Goal: Task Accomplishment & Management: Manage account settings

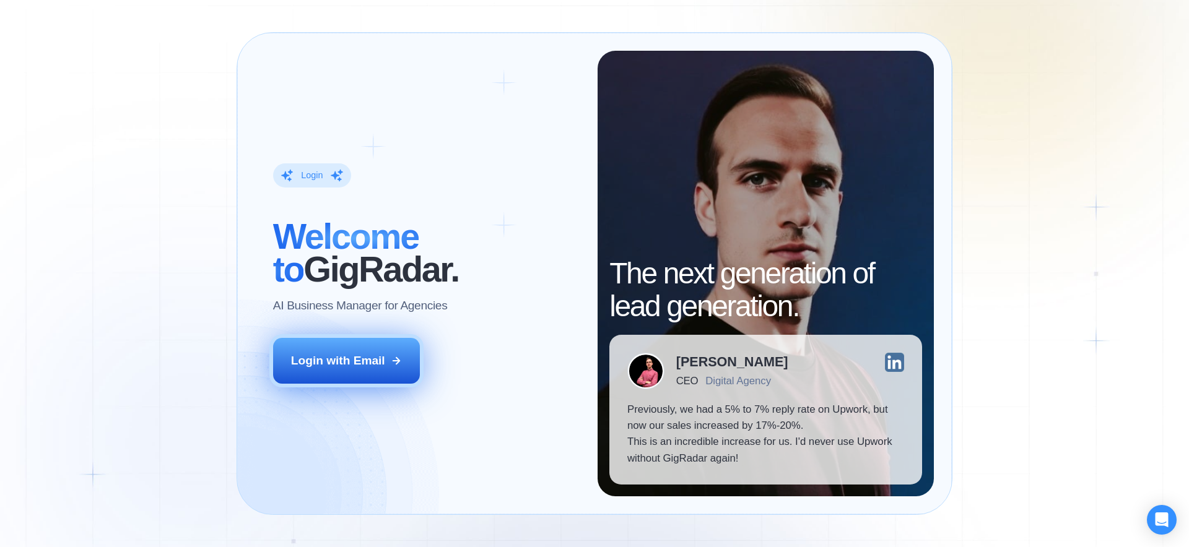
click at [370, 361] on div "Login with Email" at bounding box center [338, 361] width 94 height 16
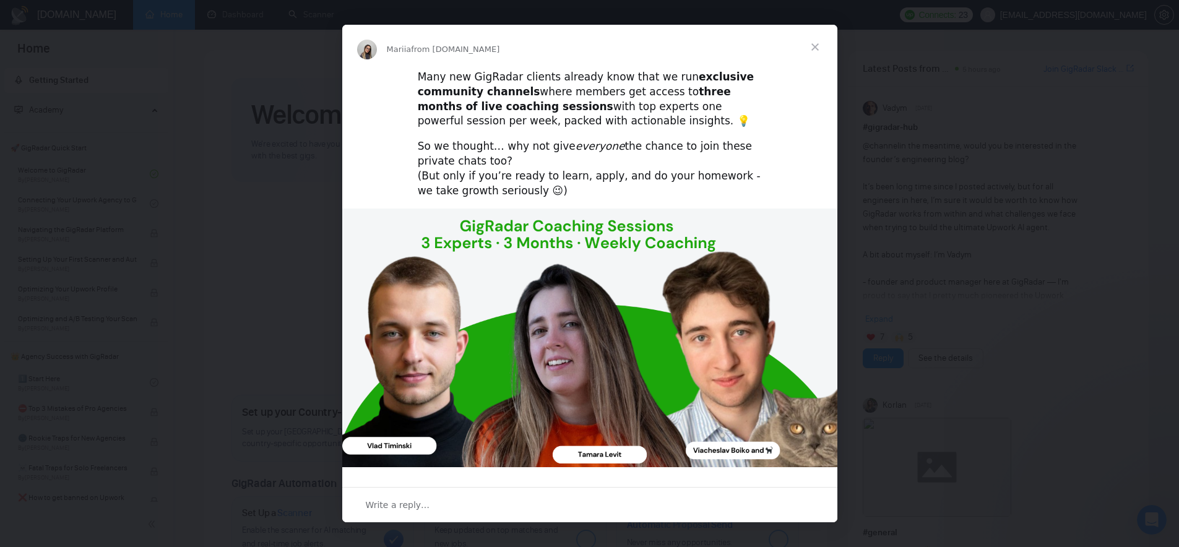
click at [817, 42] on span "Close" at bounding box center [815, 47] width 45 height 45
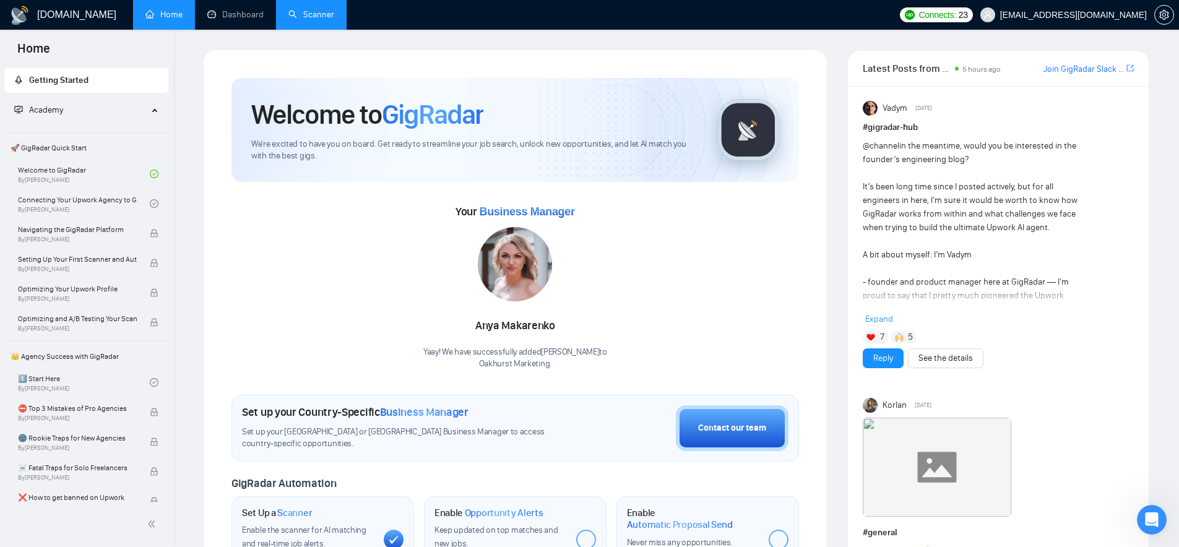
click at [288, 20] on link "Scanner" at bounding box center [311, 14] width 46 height 11
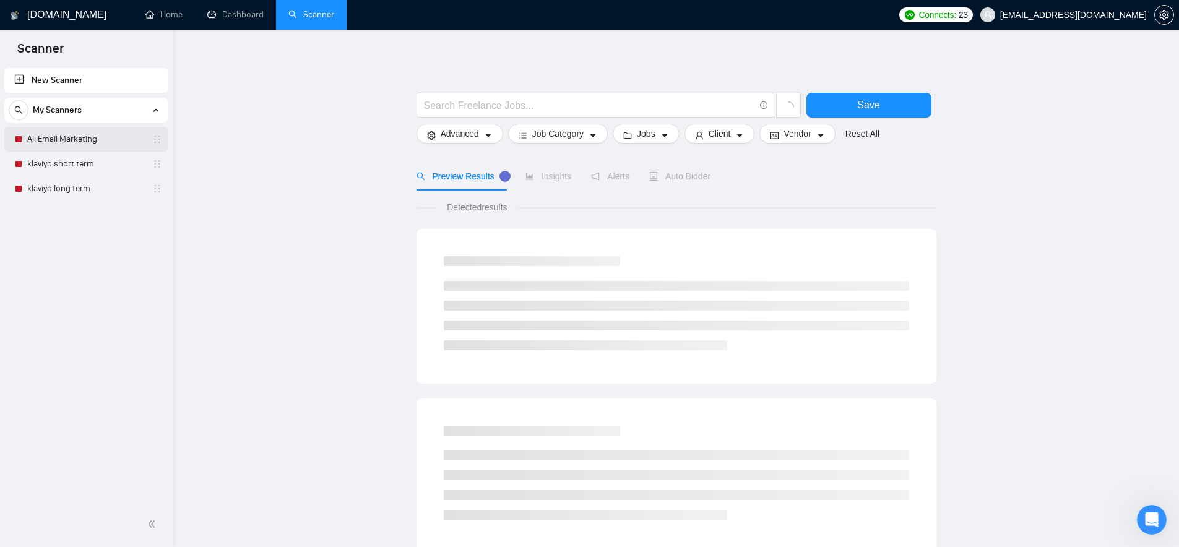
click at [57, 134] on link "All Email Marketing" at bounding box center [86, 139] width 118 height 25
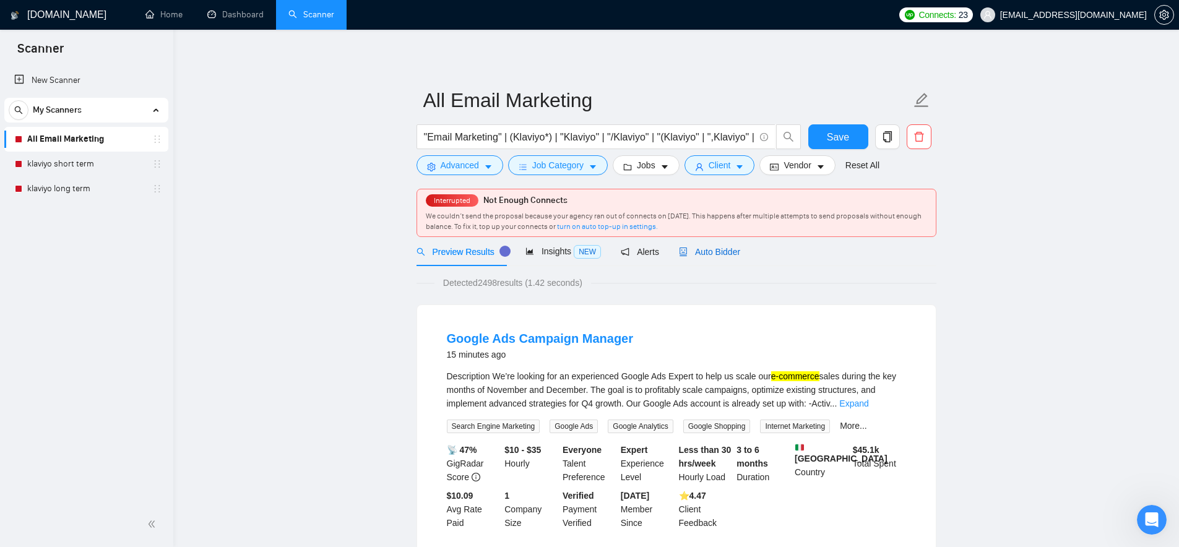
click at [732, 247] on span "Auto Bidder" at bounding box center [709, 252] width 61 height 10
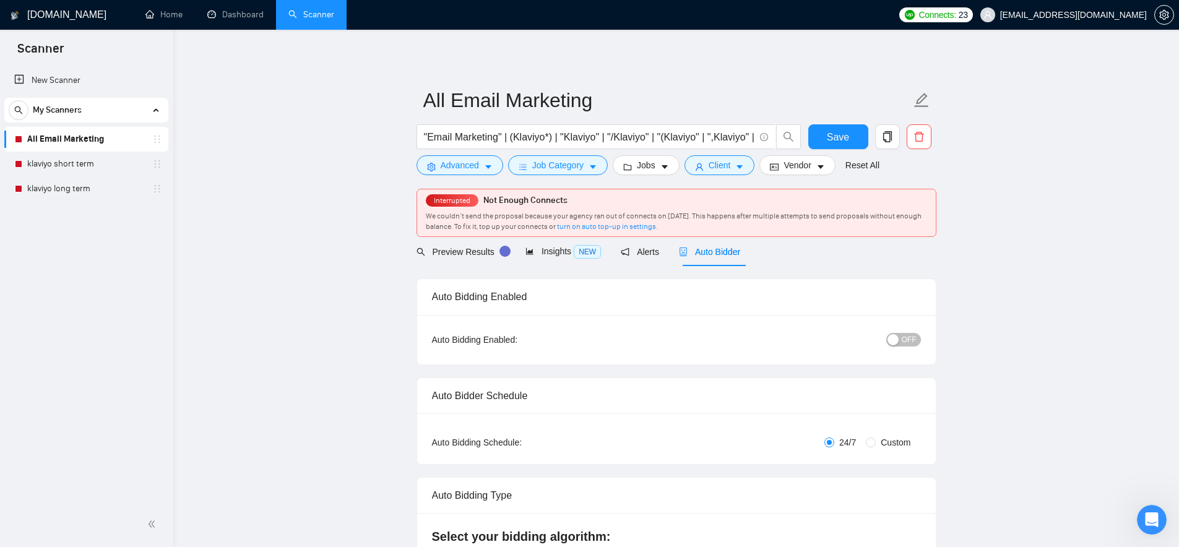
click at [900, 340] on button "OFF" at bounding box center [903, 340] width 35 height 14
click at [843, 136] on span "Save" at bounding box center [838, 136] width 22 height 15
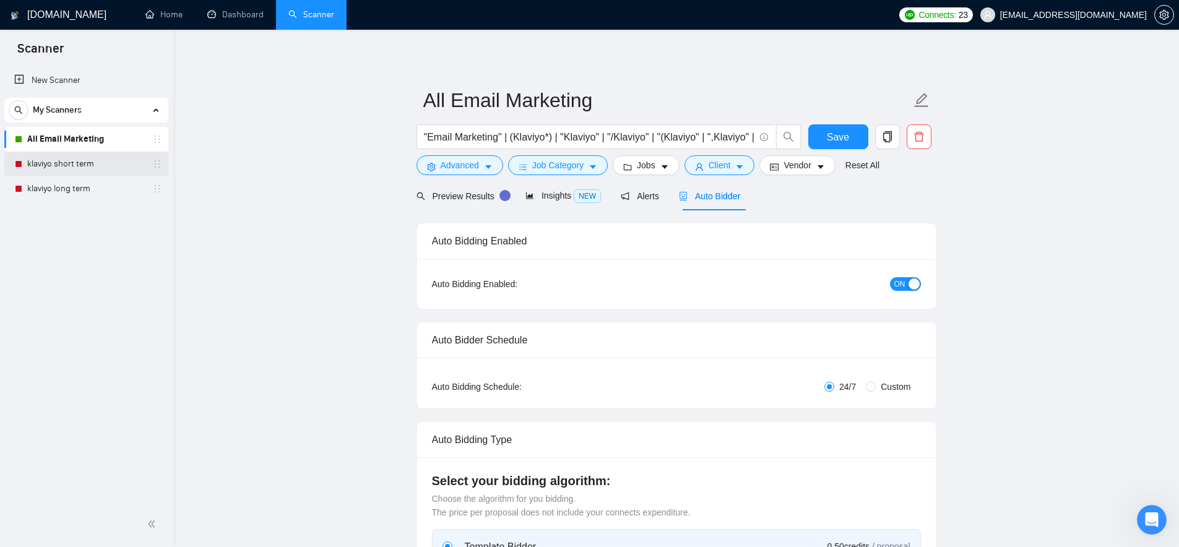
click at [60, 167] on link "klaviyo short term" at bounding box center [86, 164] width 118 height 25
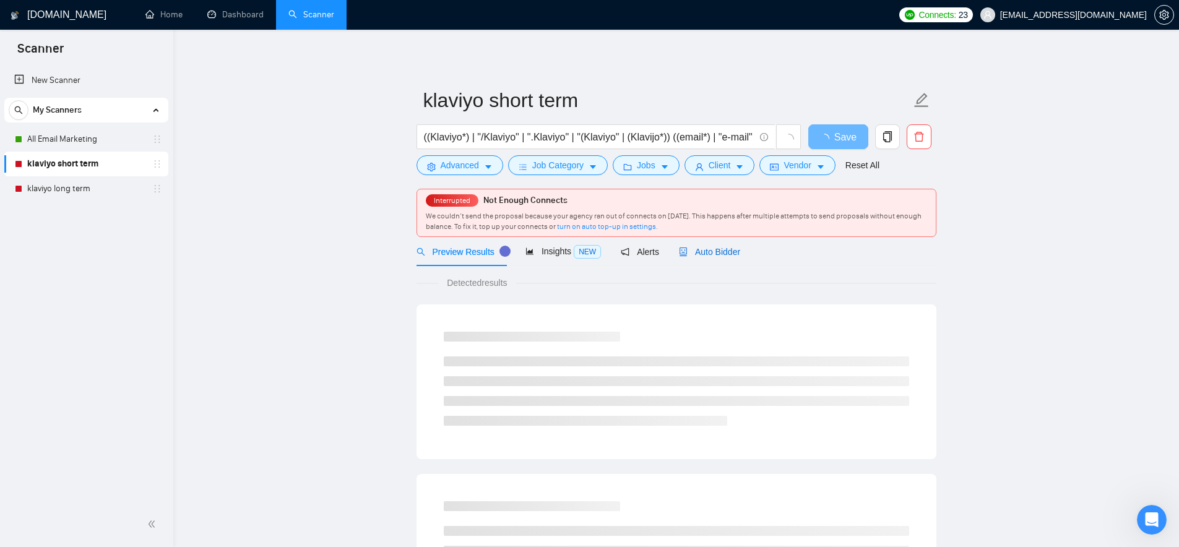
click at [719, 256] on span "Auto Bidder" at bounding box center [709, 252] width 61 height 10
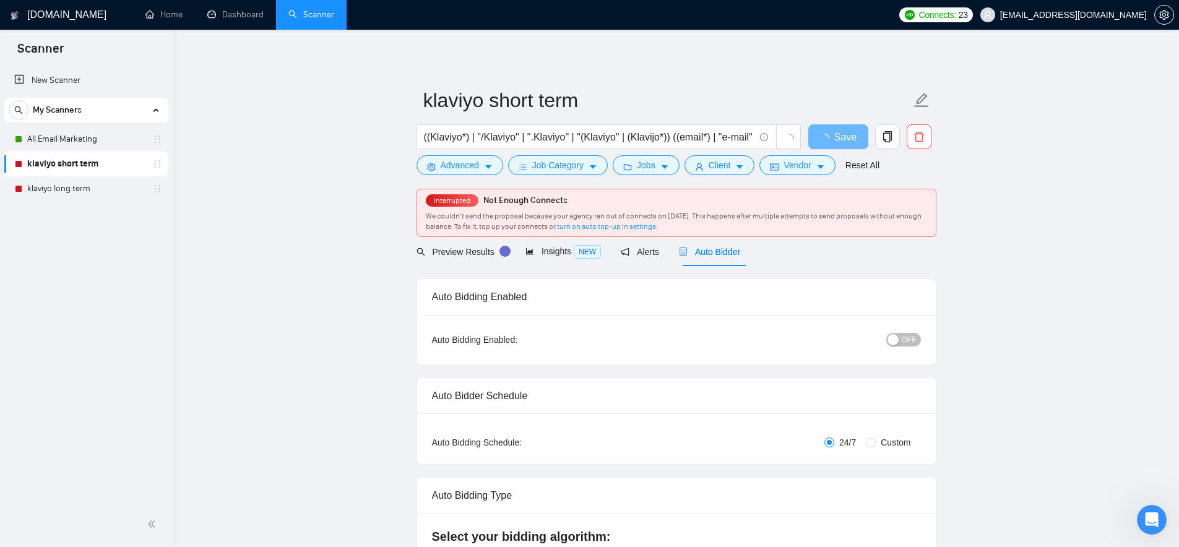
click at [899, 348] on div "OFF" at bounding box center [839, 340] width 163 height 20
click at [901, 344] on button "OFF" at bounding box center [903, 340] width 35 height 14
click at [833, 142] on span "Save" at bounding box center [838, 136] width 22 height 15
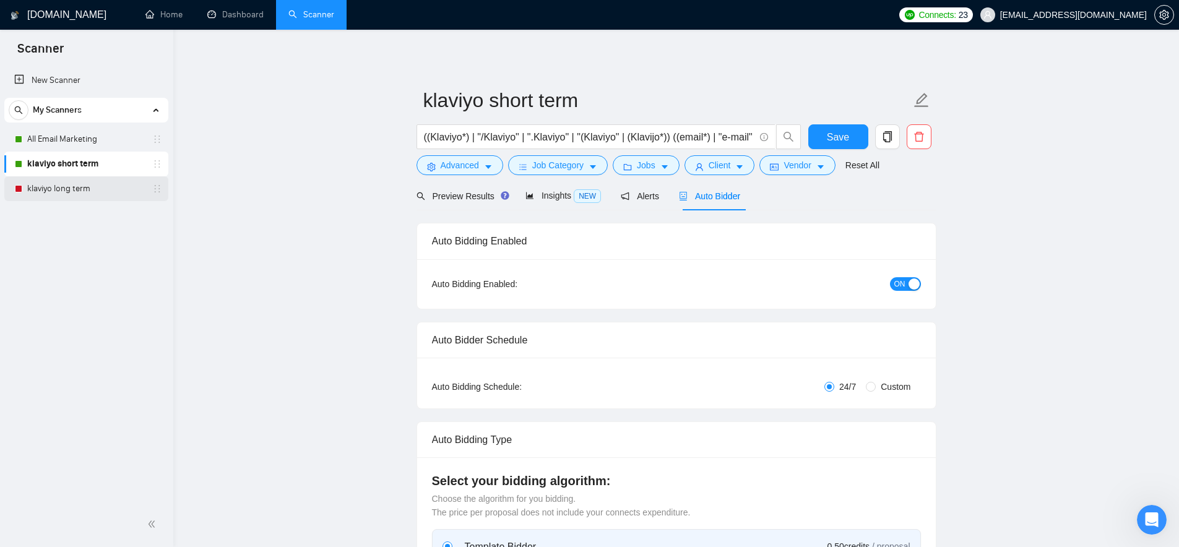
click at [67, 189] on link "klaviyo long term" at bounding box center [86, 188] width 118 height 25
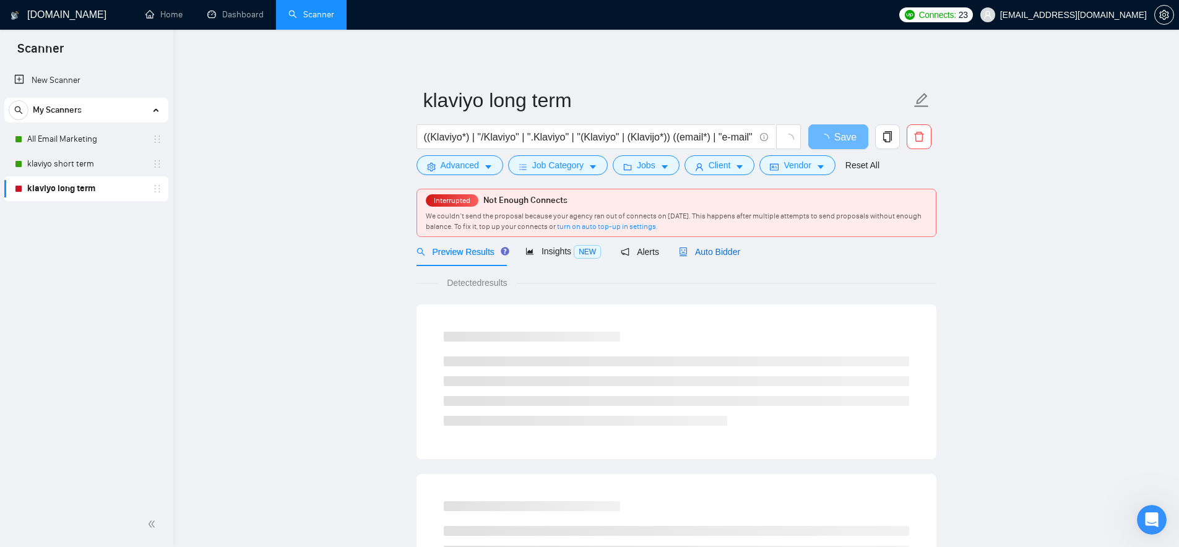
click at [730, 249] on span "Auto Bidder" at bounding box center [709, 252] width 61 height 10
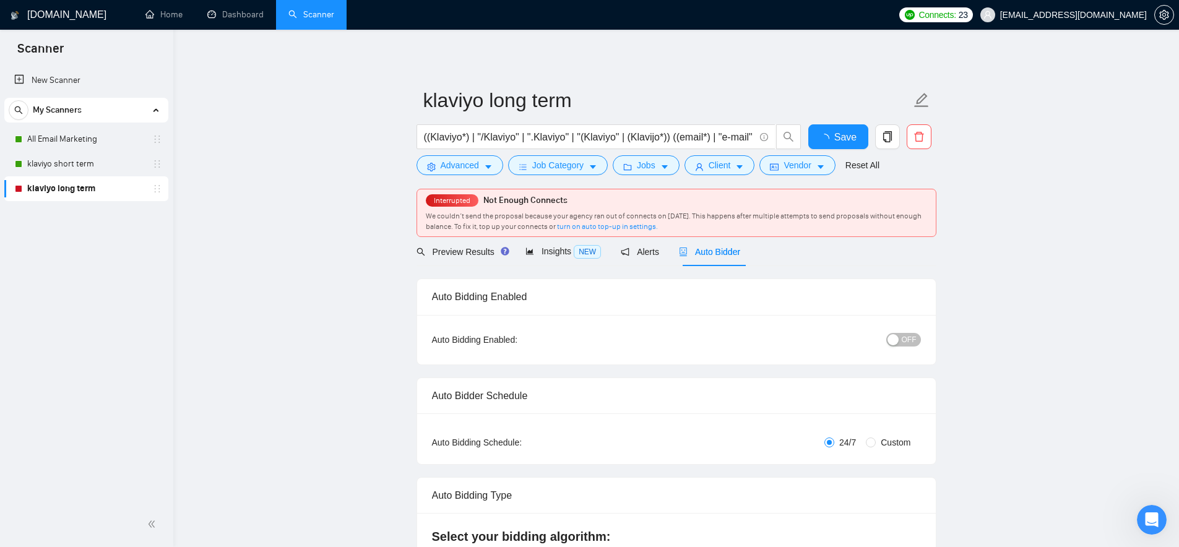
click at [901, 337] on button "OFF" at bounding box center [903, 340] width 35 height 14
click at [833, 128] on button "Save" at bounding box center [838, 136] width 60 height 25
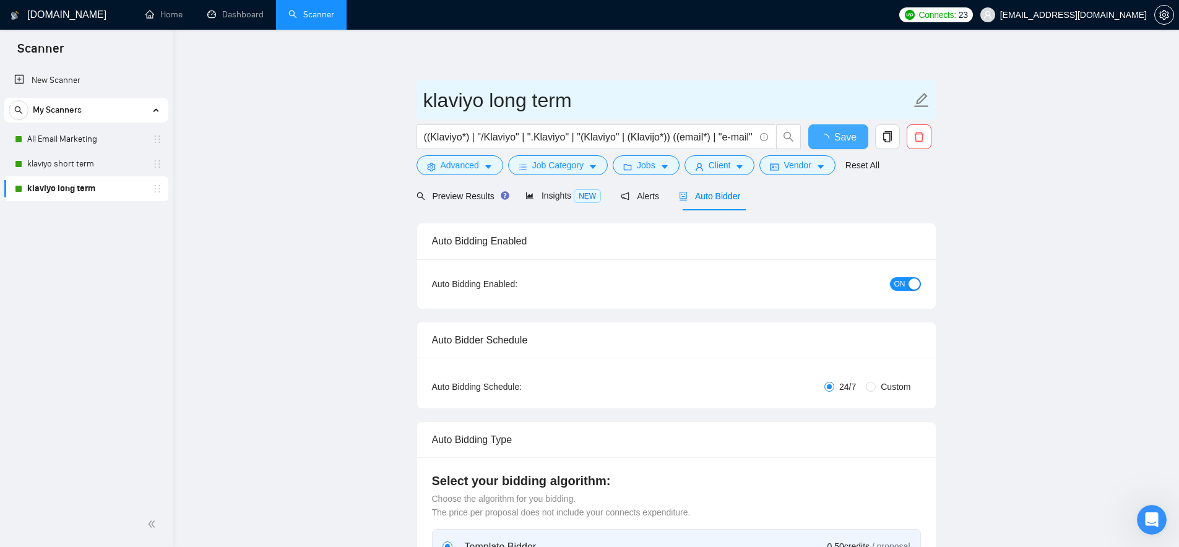
checkbox input "true"
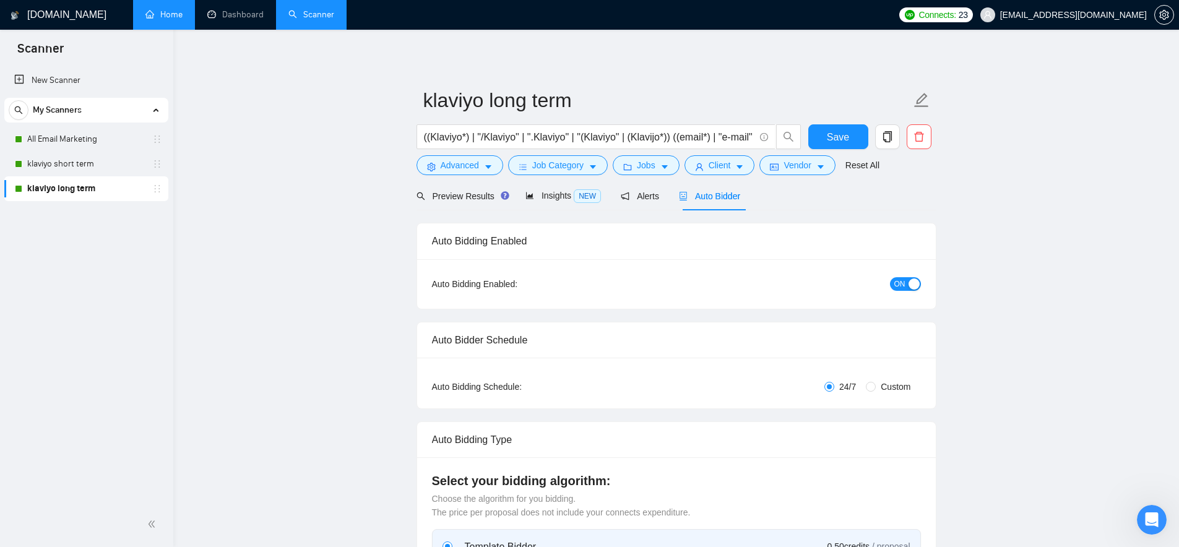
click at [173, 9] on link "Home" at bounding box center [163, 14] width 37 height 11
